Goal: Task Accomplishment & Management: Use online tool/utility

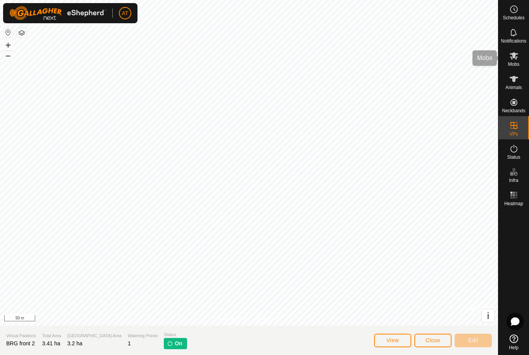
click at [515, 59] on icon at bounding box center [513, 55] width 9 height 9
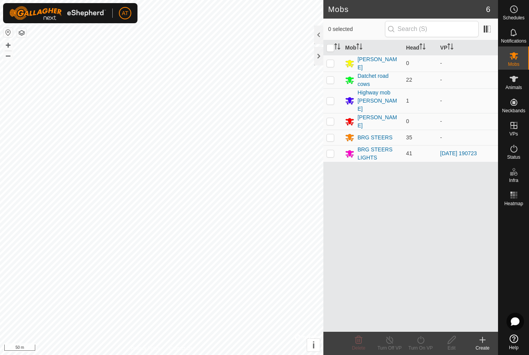
click at [333, 147] on td at bounding box center [332, 153] width 19 height 17
checkbox input "true"
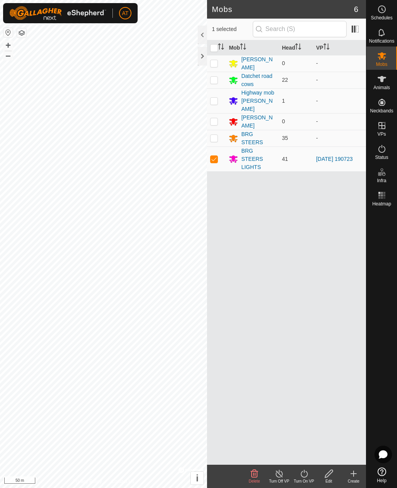
click at [304, 355] on icon at bounding box center [304, 473] width 10 height 9
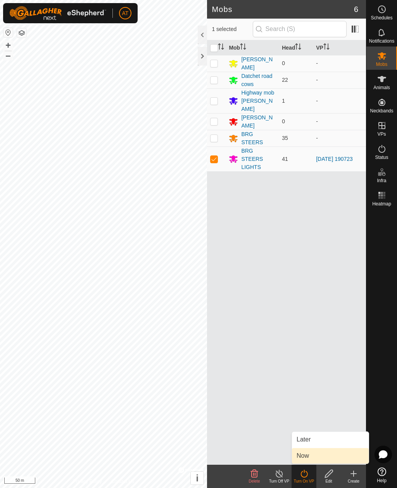
click at [301, 355] on span "Now" at bounding box center [302, 455] width 12 height 9
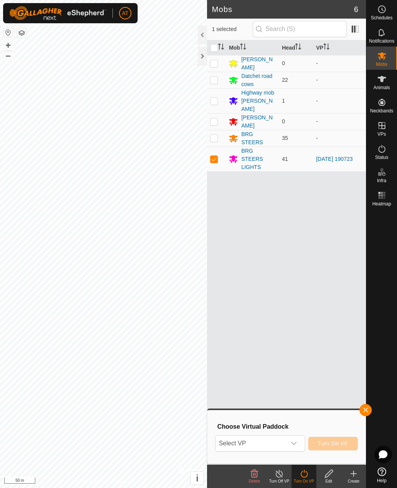
click at [291, 355] on icon "dropdown trigger" at bounding box center [294, 443] width 6 height 6
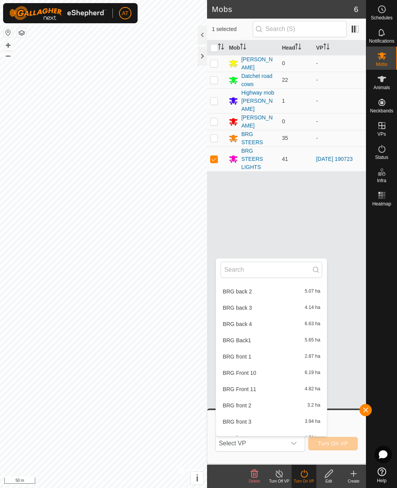
scroll to position [471, 0]
click at [258, 355] on div "BRG front 2 3.2 ha" at bounding box center [271, 404] width 102 height 9
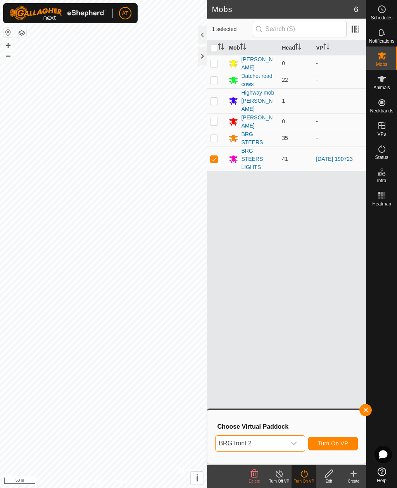
click at [334, 355] on span "Turn On VP" at bounding box center [333, 443] width 30 height 6
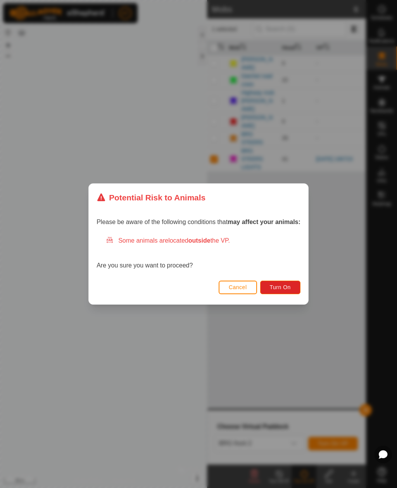
click at [279, 287] on span "Turn On" at bounding box center [280, 287] width 21 height 6
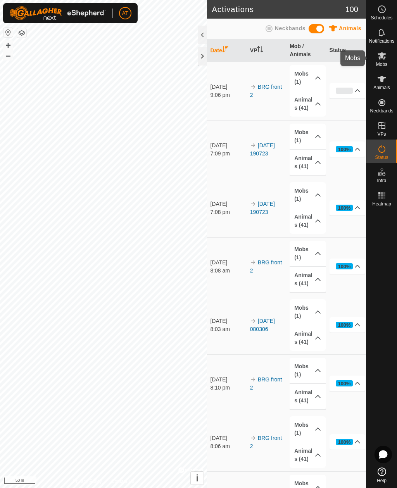
click at [393, 56] on div "Mobs" at bounding box center [381, 57] width 31 height 23
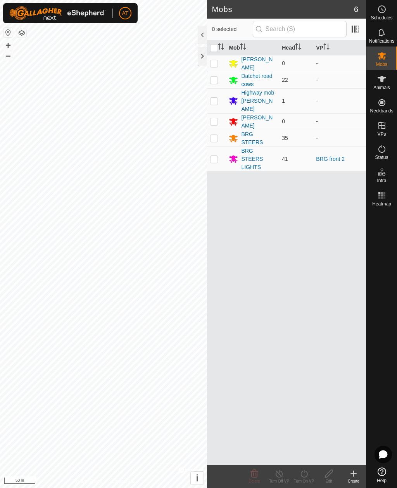
click at [212, 156] on p-checkbox at bounding box center [214, 159] width 8 height 6
checkbox input "true"
click at [304, 474] on icon at bounding box center [304, 473] width 10 height 9
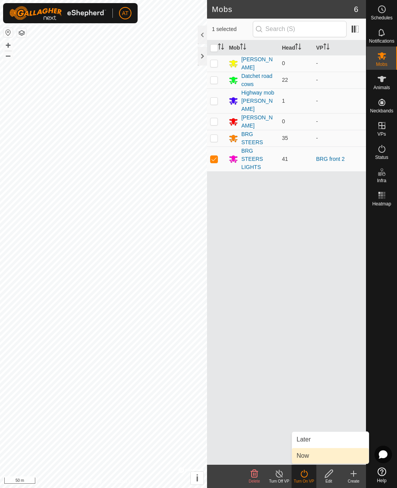
click at [299, 463] on link "Now" at bounding box center [330, 455] width 77 height 15
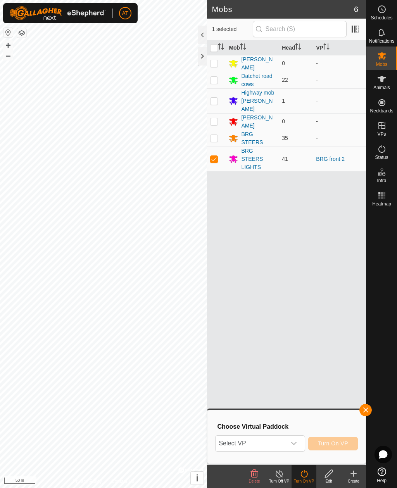
click at [298, 443] on div "dropdown trigger" at bounding box center [293, 442] width 15 height 15
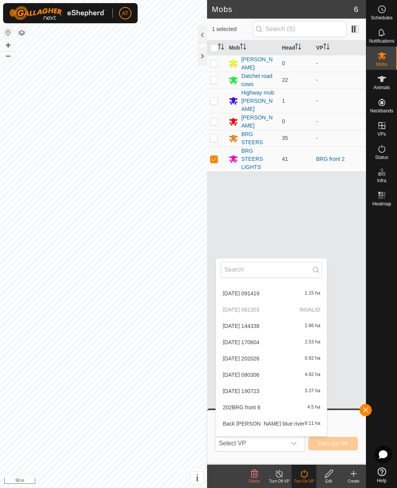
scroll to position [273, 0]
click at [264, 394] on div "[DATE] [DATE] 3.37 ha" at bounding box center [271, 391] width 102 height 9
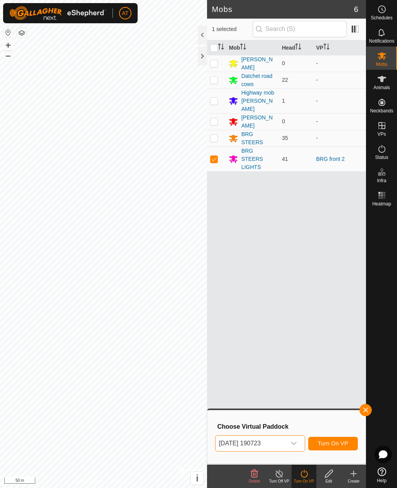
click at [331, 444] on span "Turn On VP" at bounding box center [333, 443] width 30 height 6
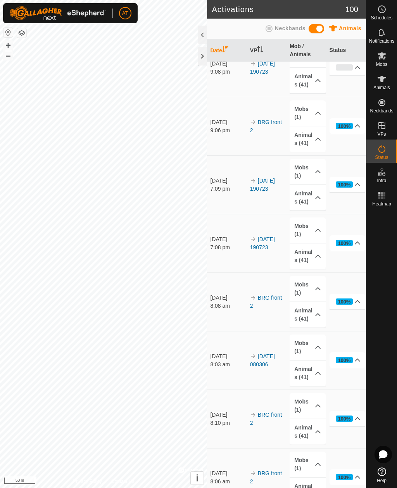
scroll to position [14, 0]
